Goal: Task Accomplishment & Management: Use online tool/utility

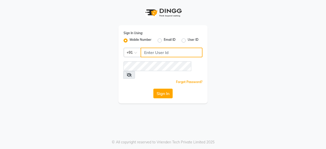
click at [178, 53] on input "Username" at bounding box center [172, 53] width 62 height 10
type input "9818336917"
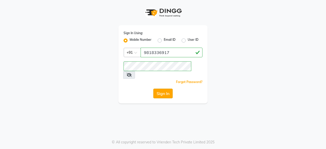
click at [167, 89] on button "Sign In" at bounding box center [163, 94] width 19 height 10
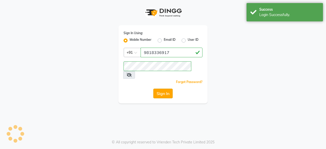
select select "service"
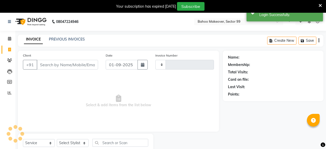
type input "3017"
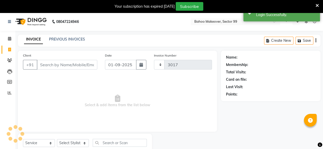
select select "en"
select select "6856"
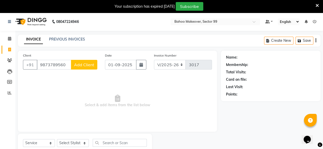
type input "9873789560"
click at [88, 64] on span "Add Client" at bounding box center [84, 64] width 20 height 5
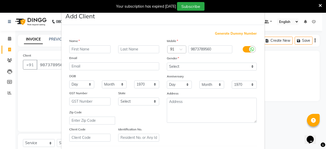
click at [92, 48] on input "text" at bounding box center [89, 49] width 41 height 8
type input "Sahil"
click at [127, 49] on input "text" at bounding box center [138, 49] width 41 height 8
type input "Niranjan"
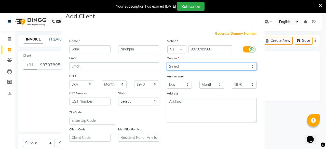
click at [205, 63] on select "Select [DEMOGRAPHIC_DATA] [DEMOGRAPHIC_DATA] Other Prefer Not To Say" at bounding box center [212, 67] width 90 height 8
select select "[DEMOGRAPHIC_DATA]"
click at [167, 63] on select "Select [DEMOGRAPHIC_DATA] [DEMOGRAPHIC_DATA] Other Prefer Not To Say" at bounding box center [212, 67] width 90 height 8
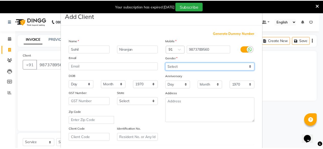
scroll to position [85, 0]
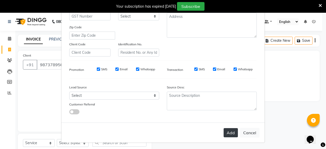
click at [231, 132] on button "Add" at bounding box center [231, 132] width 14 height 9
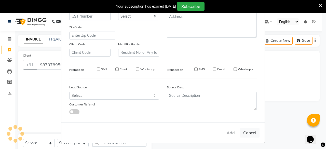
select select
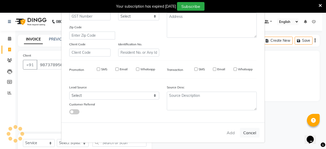
select select
checkbox input "false"
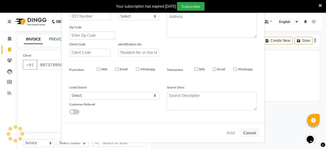
checkbox input "false"
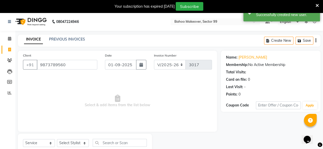
scroll to position [16, 0]
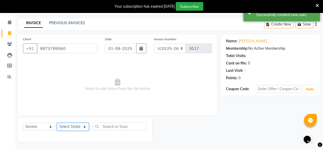
click at [85, 125] on select "Select Stylist [PERSON_NAME] Makeover Bahoo Makeover Salon [PERSON_NAME] [PERSO…" at bounding box center [73, 127] width 32 height 8
select select "71122"
click at [57, 123] on select "Select Stylist [PERSON_NAME] Makeover Bahoo Makeover Salon [PERSON_NAME] [PERSO…" at bounding box center [73, 127] width 32 height 8
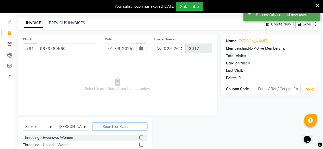
click at [114, 127] on input "text" at bounding box center [120, 127] width 54 height 8
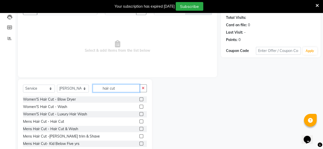
scroll to position [46, 0]
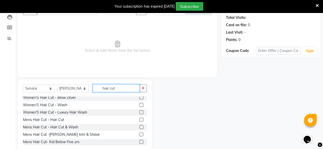
type input "hair cut"
click at [139, 119] on label at bounding box center [141, 120] width 4 height 4
click at [139, 119] on input "checkbox" at bounding box center [140, 119] width 3 height 3
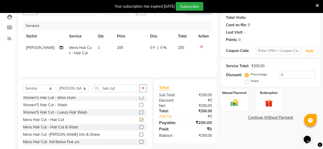
checkbox input "false"
click at [128, 87] on input "hair cut" at bounding box center [116, 88] width 47 height 8
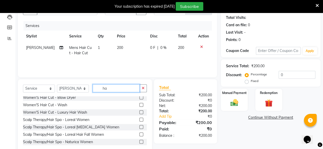
type input "h"
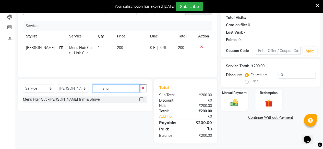
scroll to position [0, 0]
type input "shav"
click at [142, 100] on label at bounding box center [141, 99] width 4 height 4
click at [142, 100] on input "checkbox" at bounding box center [140, 99] width 3 height 3
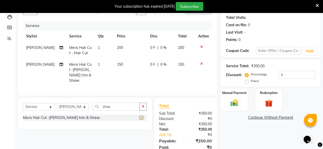
checkbox input "false"
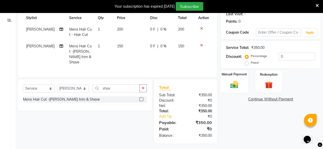
click at [237, 81] on img at bounding box center [233, 84] width 13 height 9
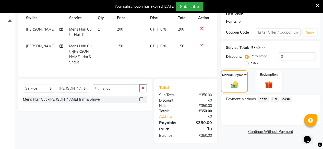
click at [274, 100] on span "UPI" at bounding box center [275, 100] width 8 height 6
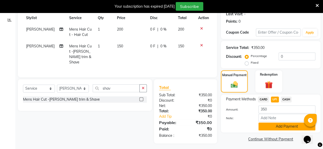
click at [280, 126] on button "Add Payment" at bounding box center [286, 127] width 57 height 8
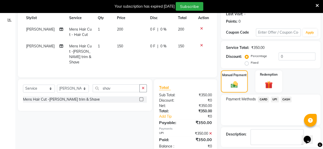
scroll to position [95, 0]
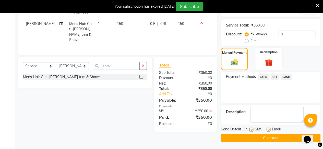
click at [275, 137] on button "Checkout" at bounding box center [270, 138] width 99 height 8
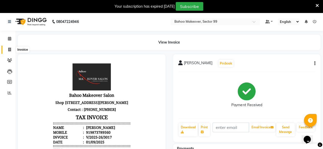
click at [10, 50] on icon at bounding box center [9, 50] width 3 height 4
select select "service"
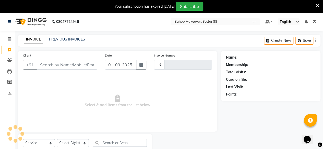
scroll to position [16, 0]
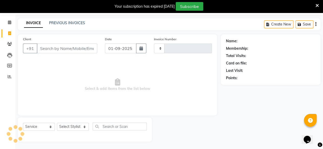
type input "3018"
select select "6856"
click at [72, 22] on link "PREVIOUS INVOICES" at bounding box center [67, 23] width 36 height 5
